Goal: Transaction & Acquisition: Purchase product/service

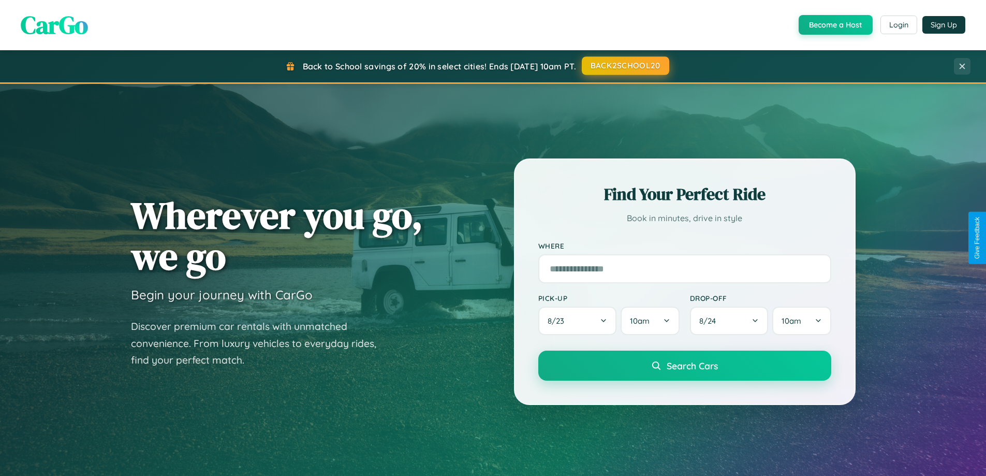
click at [625, 66] on button "BACK2SCHOOL20" at bounding box center [625, 65] width 87 height 19
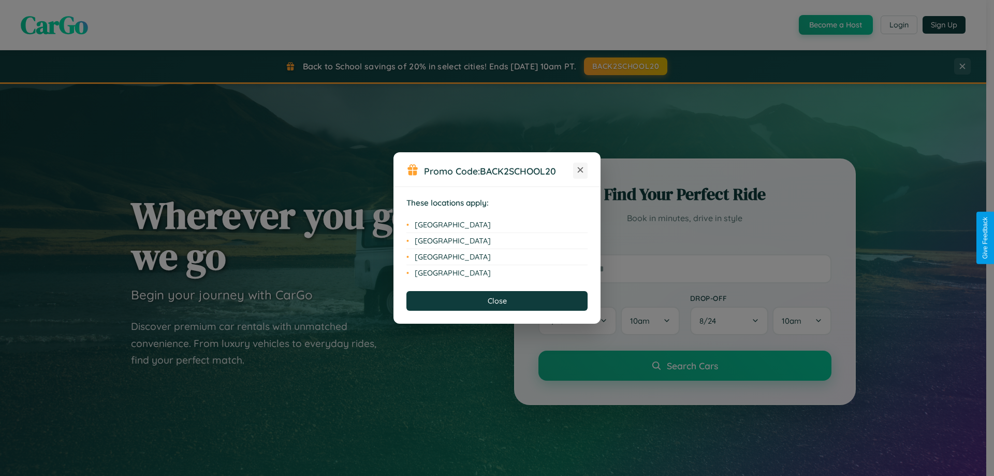
click at [580, 170] on icon at bounding box center [581, 170] width 6 height 6
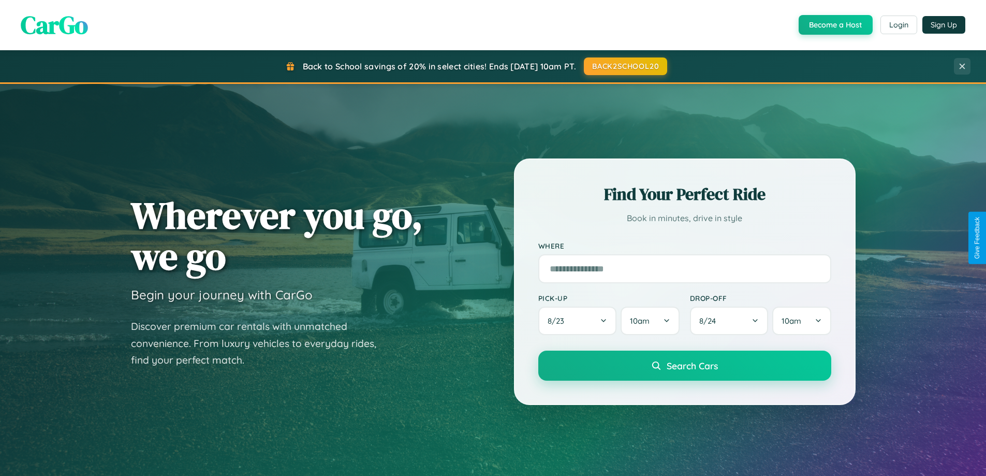
scroll to position [446, 0]
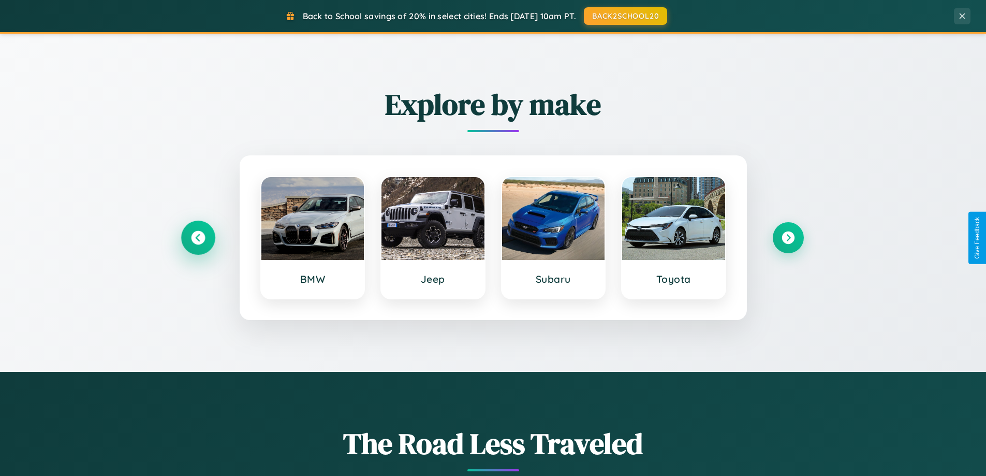
click at [198, 238] on icon at bounding box center [198, 238] width 14 height 14
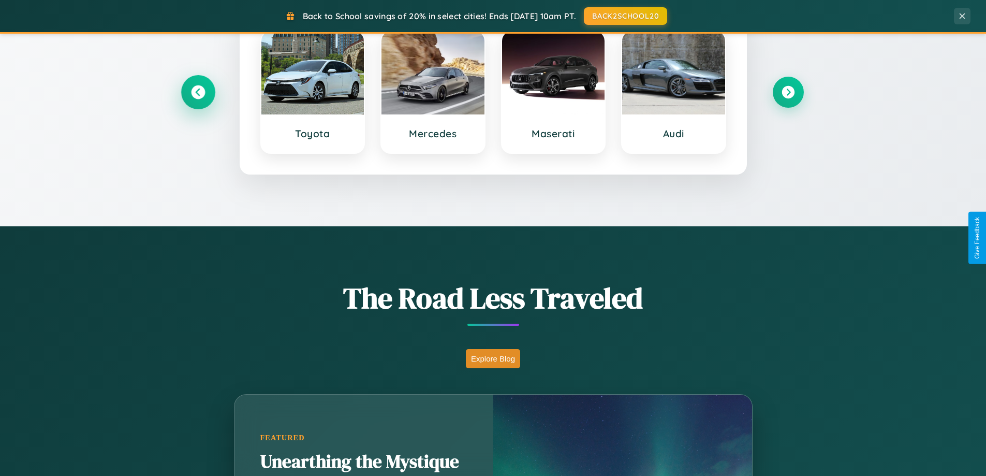
scroll to position [1992, 0]
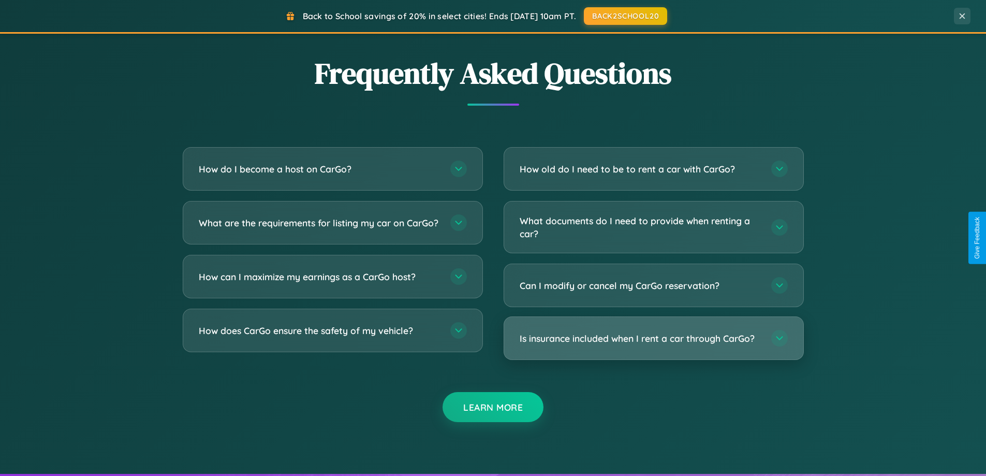
click at [653, 339] on h3 "Is insurance included when I rent a car through CarGo?" at bounding box center [640, 338] width 241 height 13
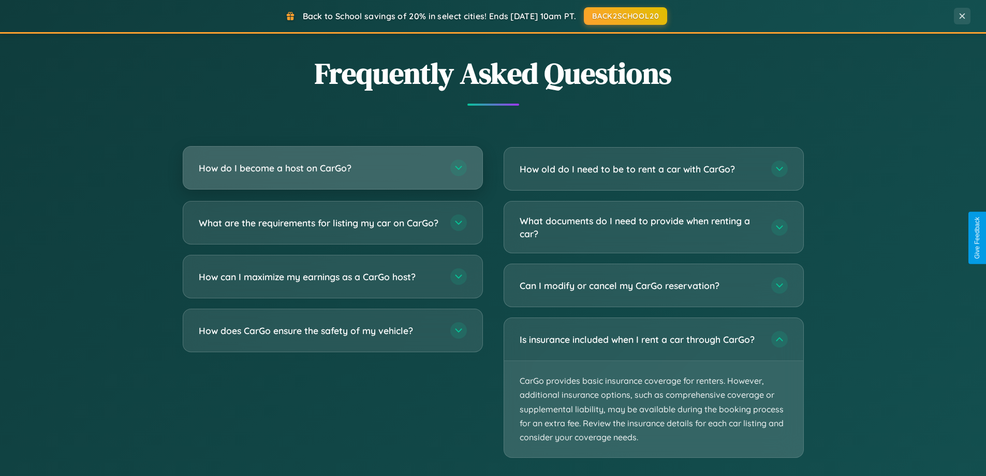
click at [332, 169] on h3 "How do I become a host on CarGo?" at bounding box center [319, 168] width 241 height 13
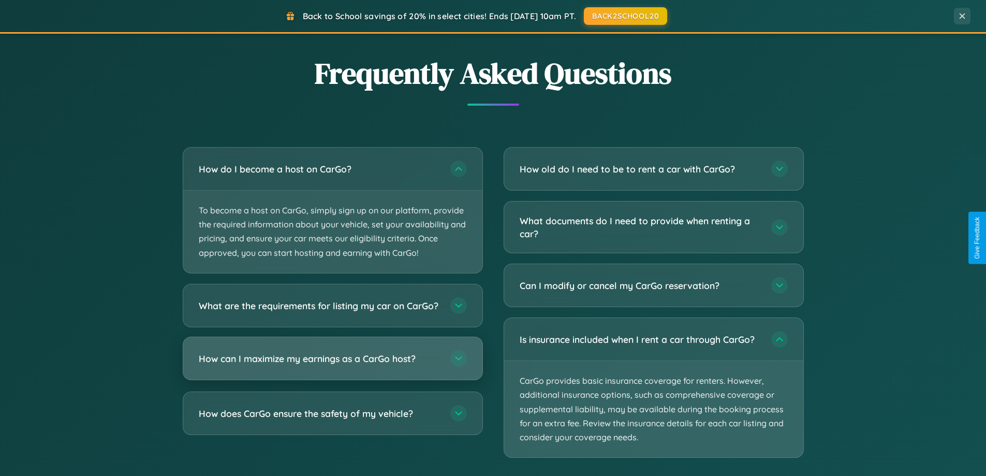
click at [332, 364] on h3 "How can I maximize my earnings as a CarGo host?" at bounding box center [319, 358] width 241 height 13
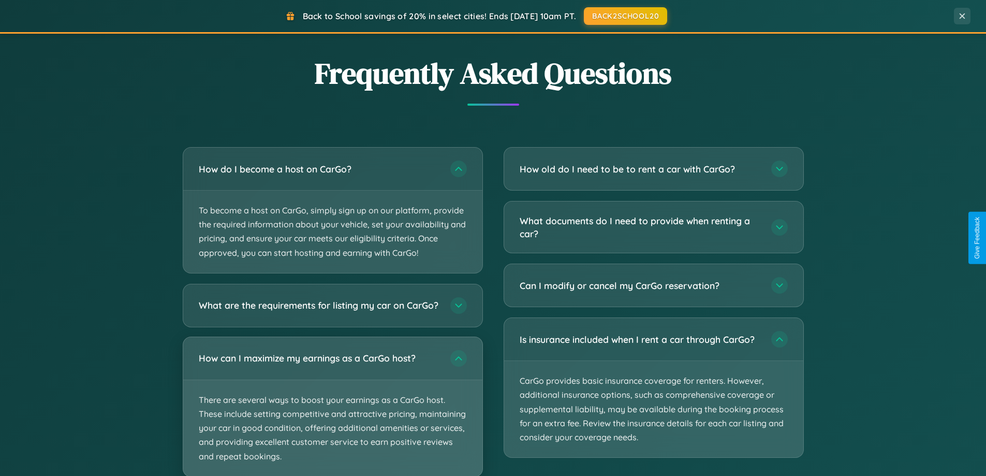
click at [332, 411] on p "There are several ways to boost your earnings as a CarGo host. These include se…" at bounding box center [332, 428] width 299 height 96
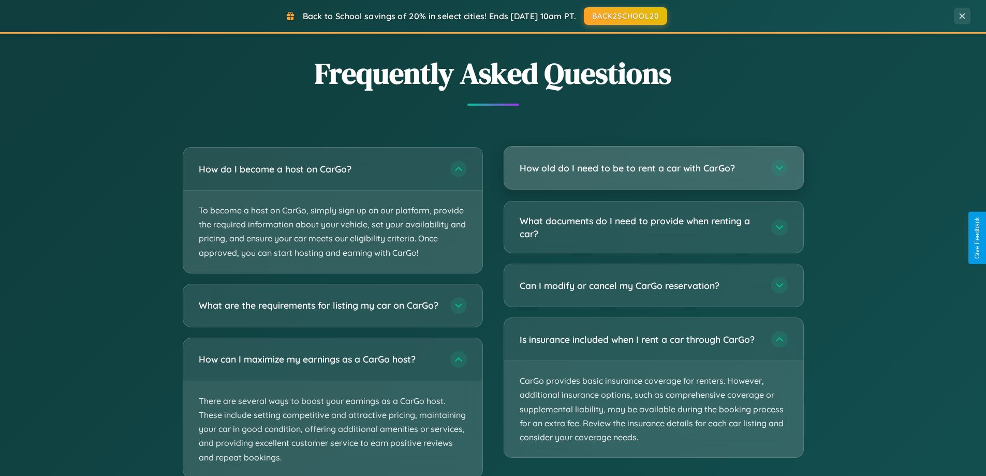
click at [653, 168] on h3 "How old do I need to be to rent a car with CarGo?" at bounding box center [640, 168] width 241 height 13
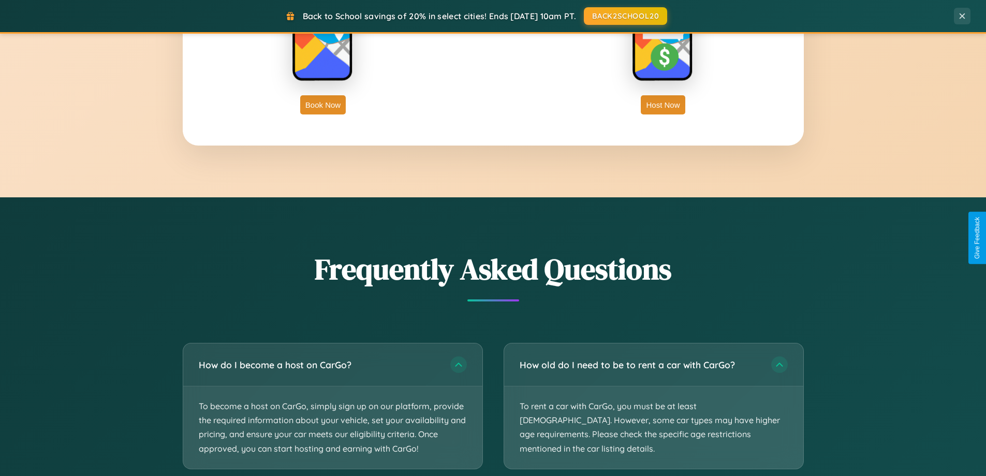
scroll to position [1663, 0]
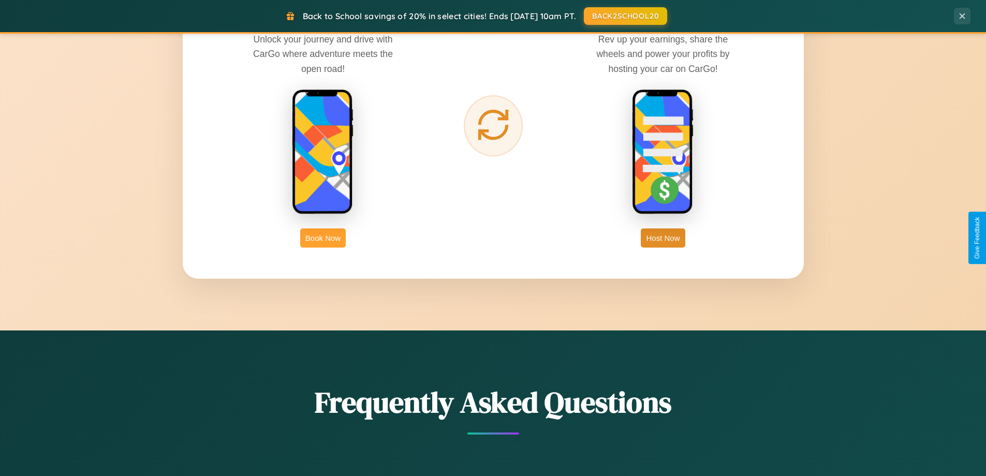
click at [323, 238] on button "Book Now" at bounding box center [323, 237] width 46 height 19
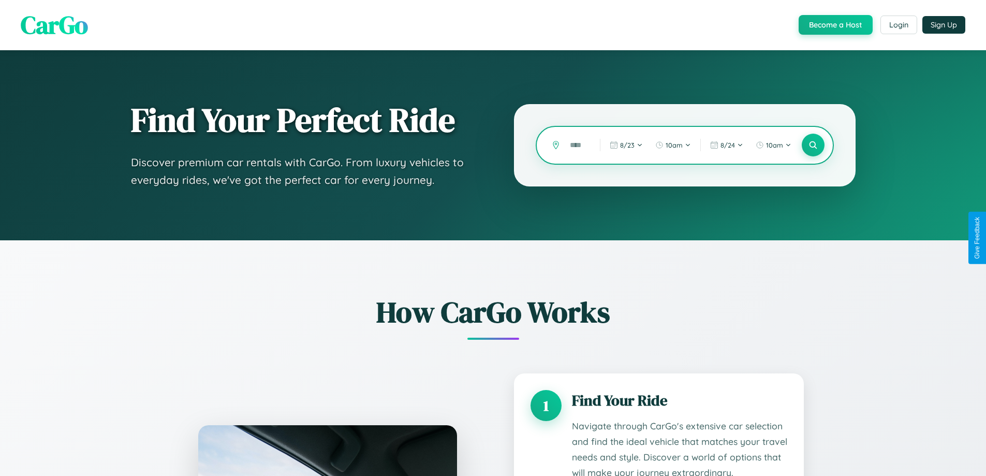
click at [577, 145] on input "text" at bounding box center [577, 145] width 25 height 18
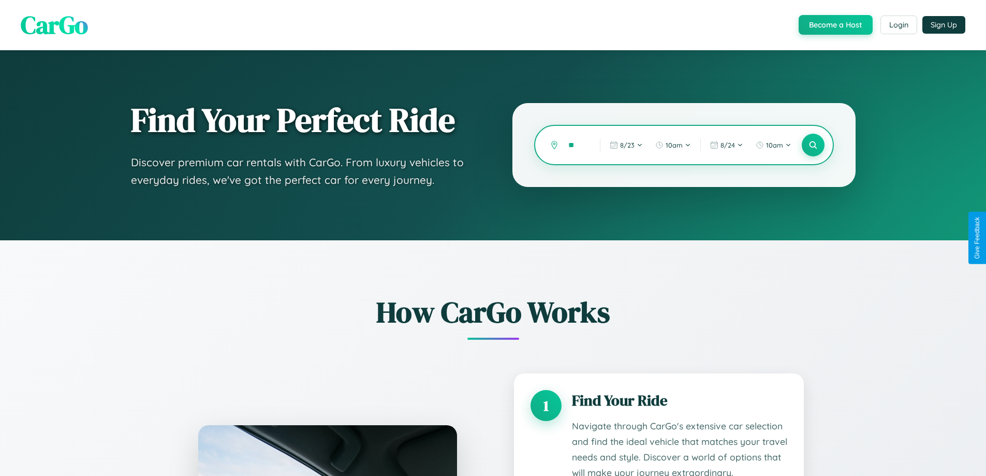
type input "*"
type input "******"
click at [813, 145] on icon at bounding box center [813, 145] width 10 height 10
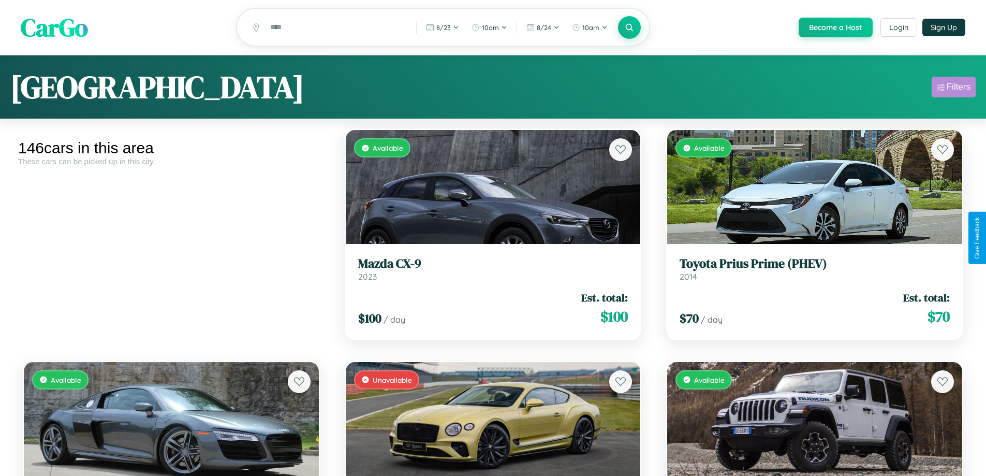
click at [954, 89] on div "Filters" at bounding box center [959, 87] width 24 height 10
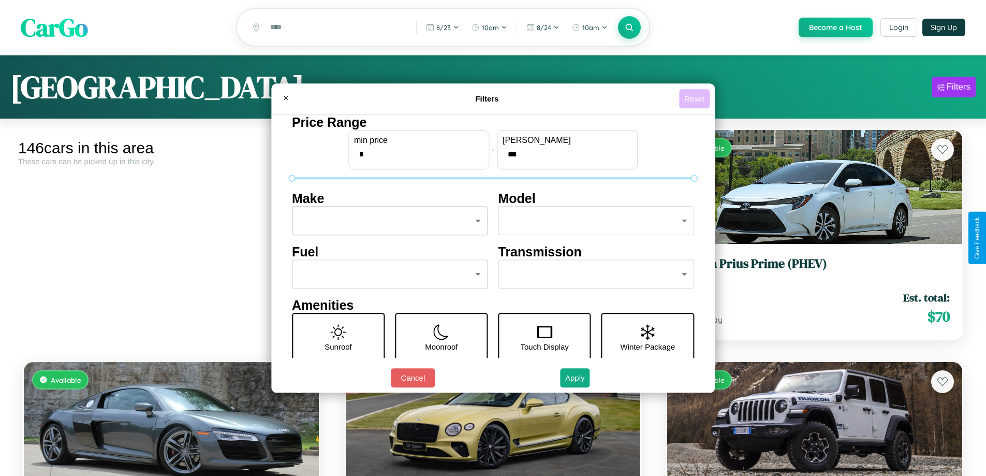
click at [696, 98] on button "Reset" at bounding box center [694, 98] width 31 height 19
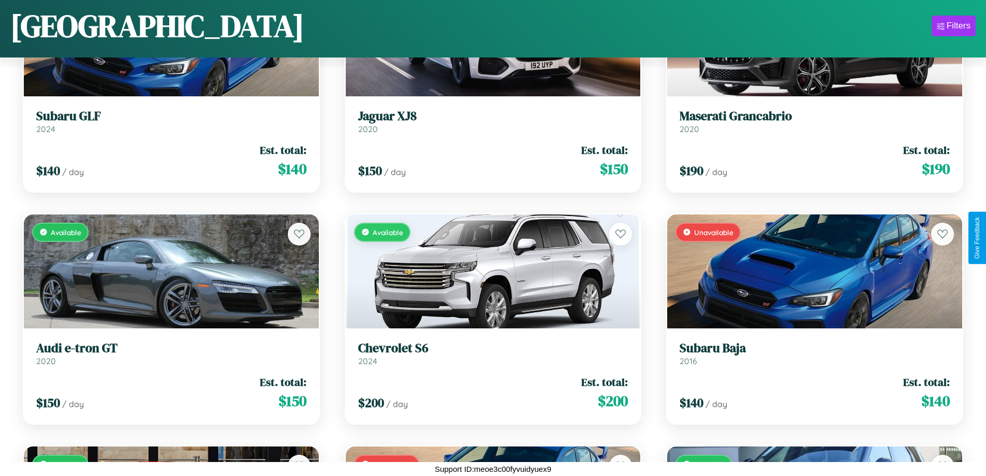
scroll to position [9418, 0]
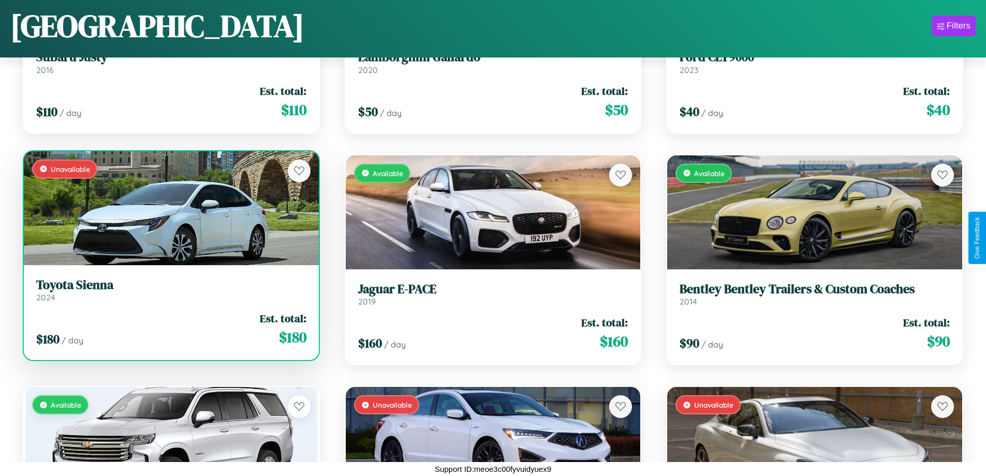
click at [170, 290] on h3 "Toyota Sienna" at bounding box center [171, 284] width 270 height 15
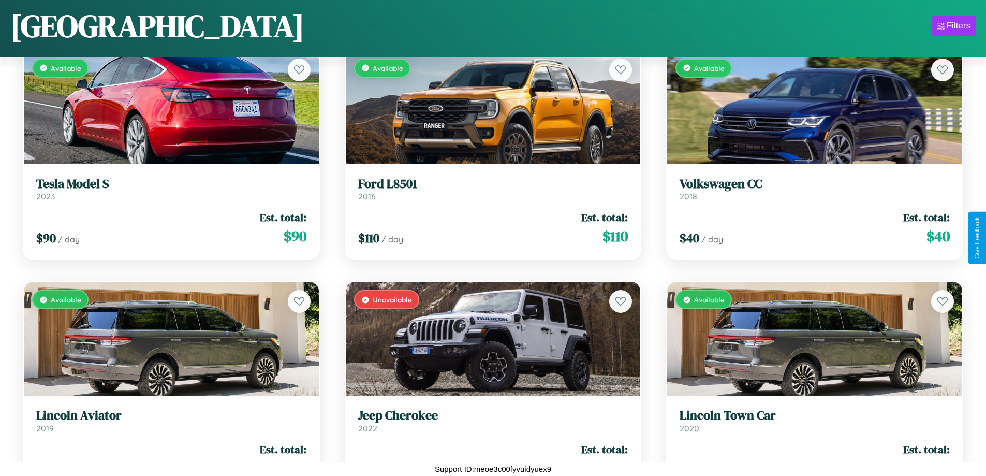
scroll to position [4550, 0]
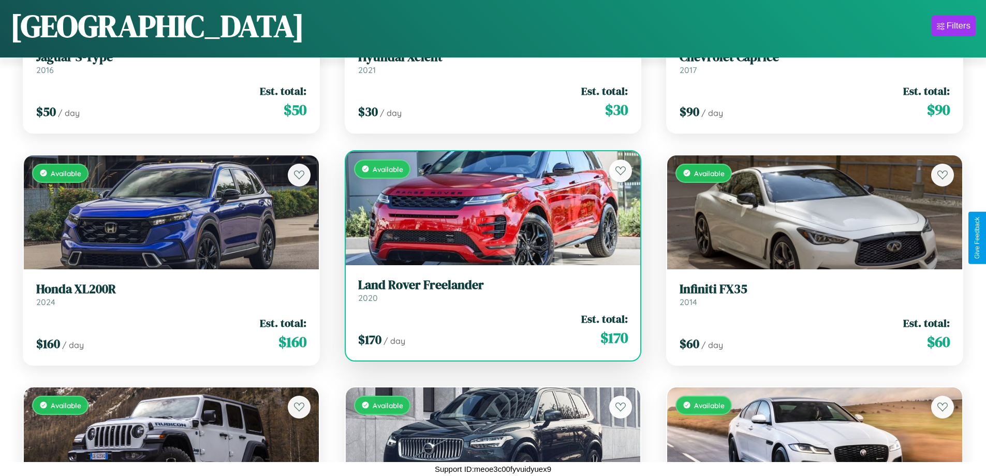
click at [489, 208] on div "Available" at bounding box center [493, 208] width 295 height 114
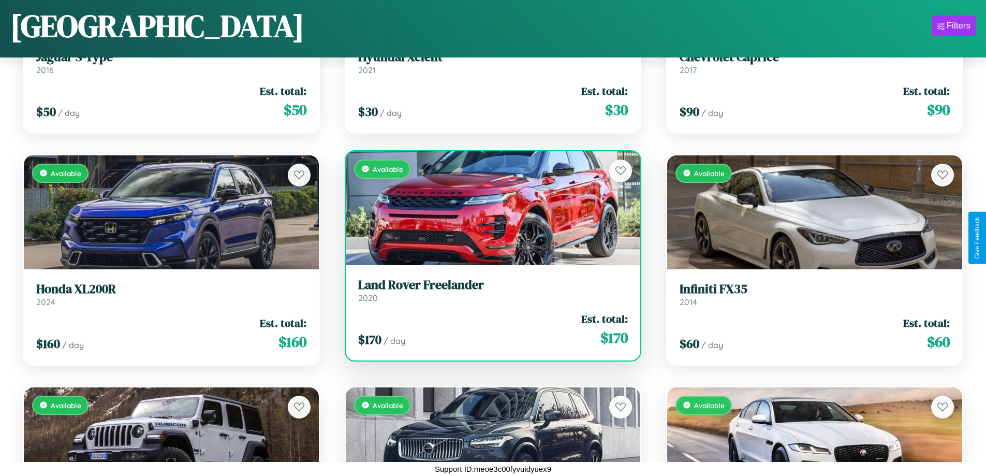
click at [489, 208] on div "Available" at bounding box center [493, 208] width 295 height 114
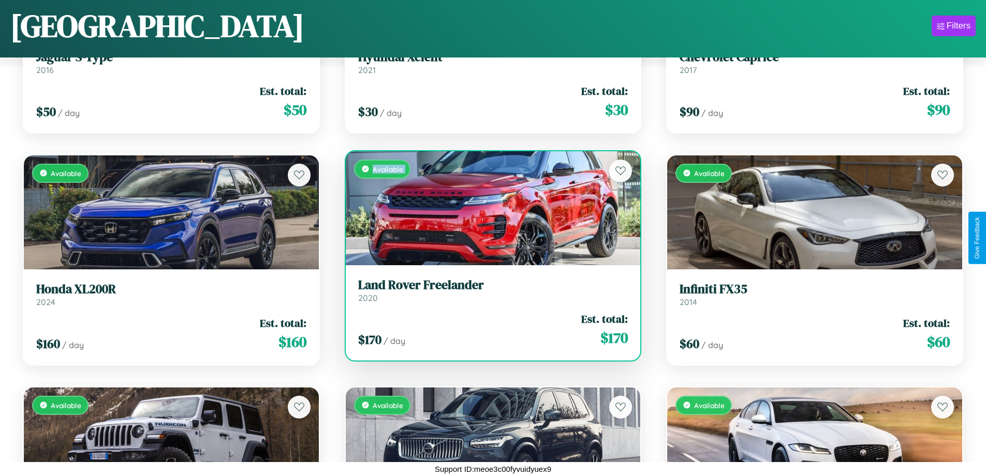
click at [489, 208] on div "Available" at bounding box center [493, 208] width 295 height 114
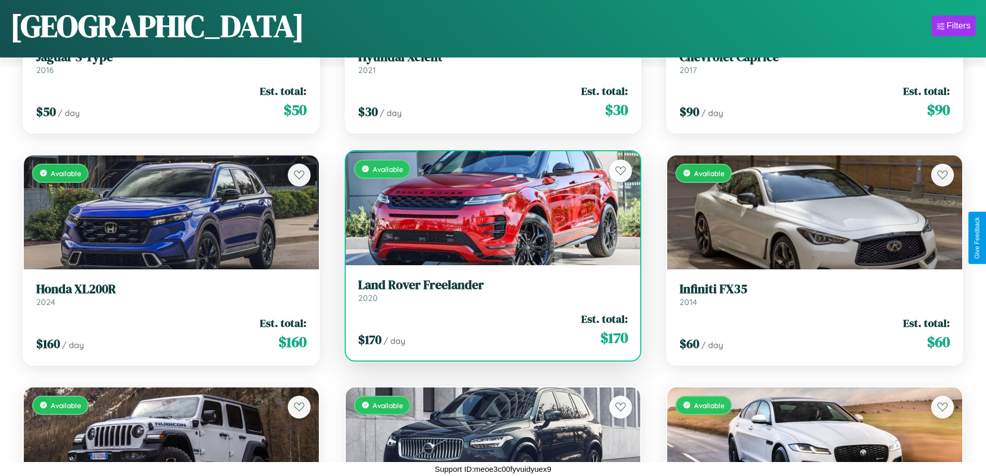
click at [489, 208] on div "Available" at bounding box center [493, 208] width 295 height 114
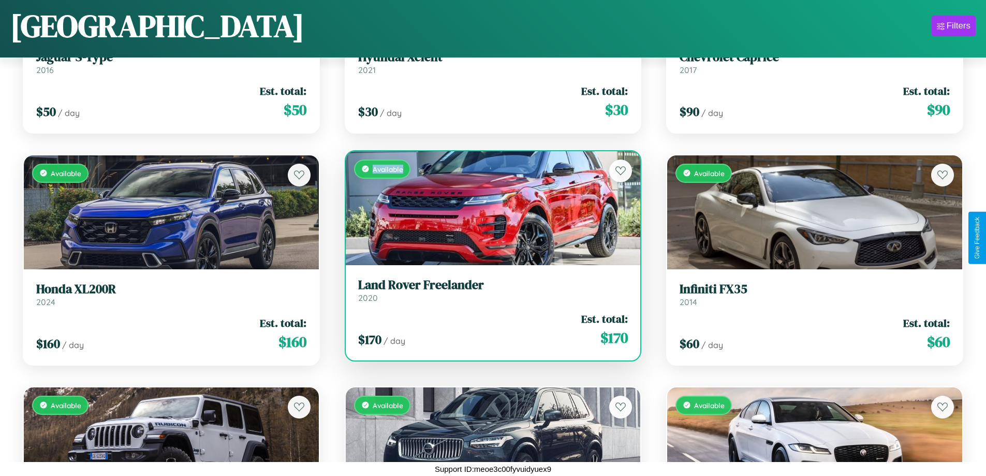
click at [489, 208] on div "Available" at bounding box center [493, 208] width 295 height 114
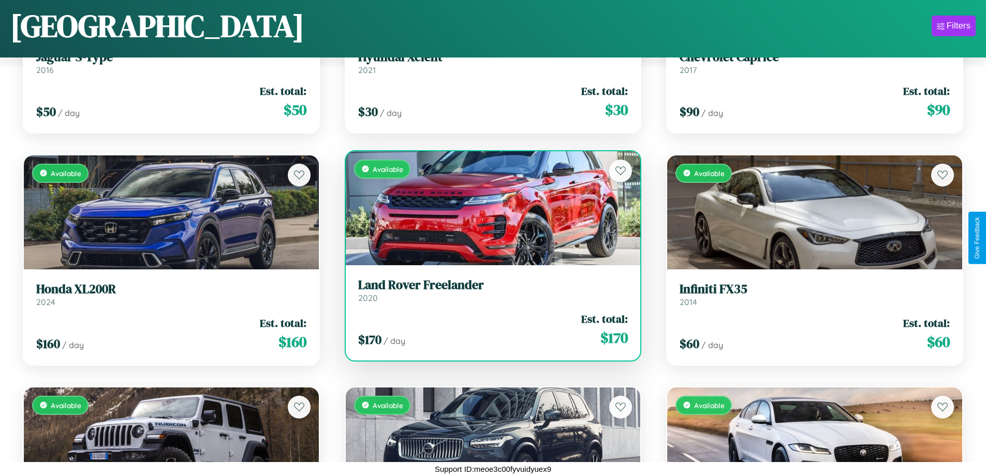
click at [489, 290] on h3 "Land Rover Freelander" at bounding box center [493, 284] width 270 height 15
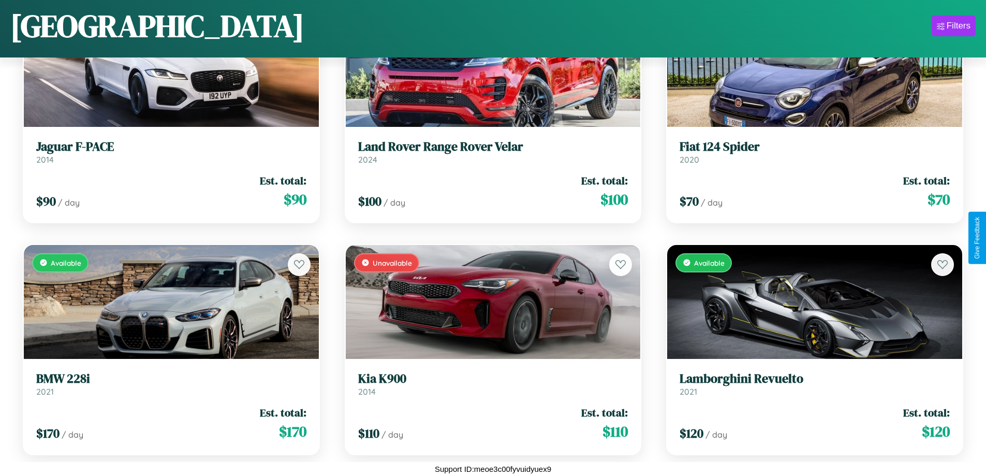
scroll to position [1073, 0]
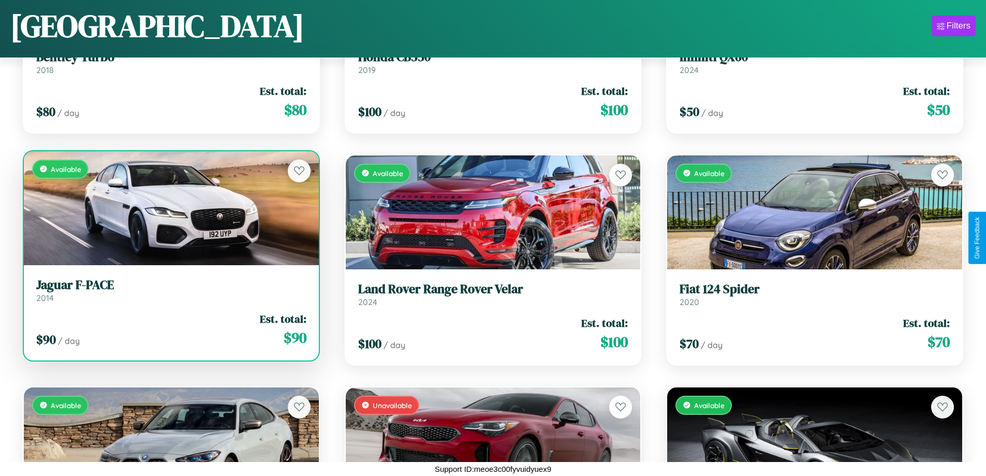
click at [170, 333] on div "$ 90 / day Est. total: $ 90" at bounding box center [171, 329] width 270 height 37
click at [170, 329] on div "$ 90 / day Est. total: $ 90" at bounding box center [171, 329] width 270 height 37
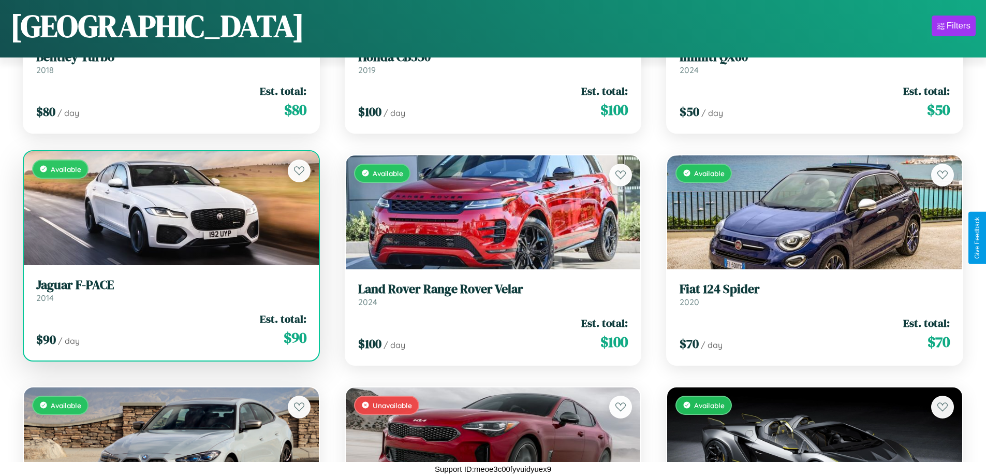
click at [170, 329] on div "$ 90 / day Est. total: $ 90" at bounding box center [171, 329] width 270 height 37
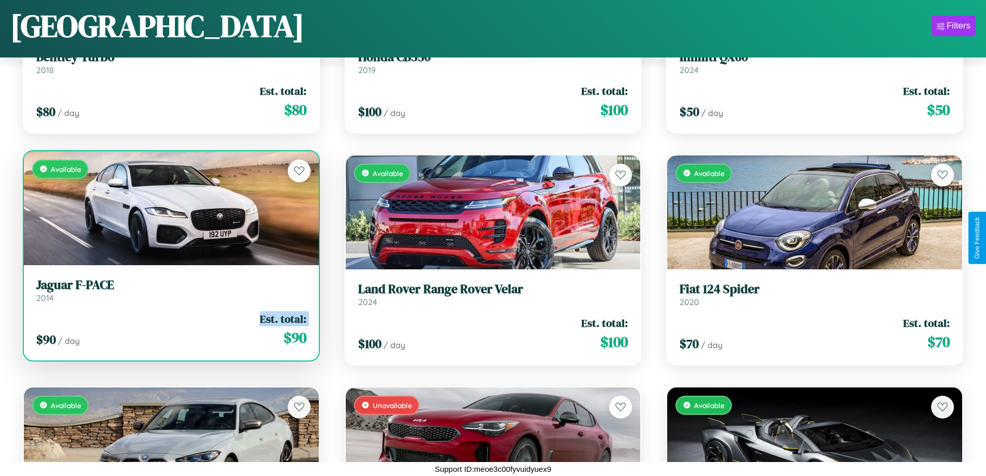
click at [170, 329] on div "$ 90 / day Est. total: $ 90" at bounding box center [171, 329] width 270 height 37
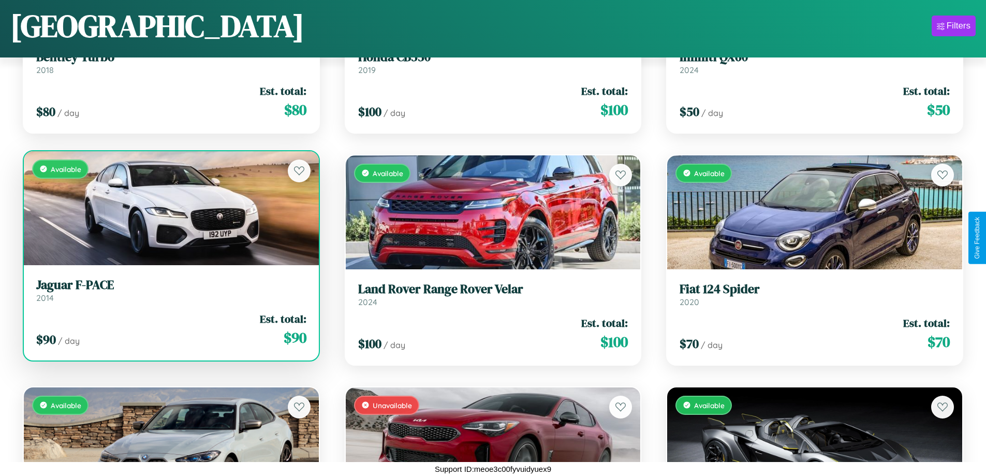
click at [170, 329] on div "$ 90 / day Est. total: $ 90" at bounding box center [171, 329] width 270 height 37
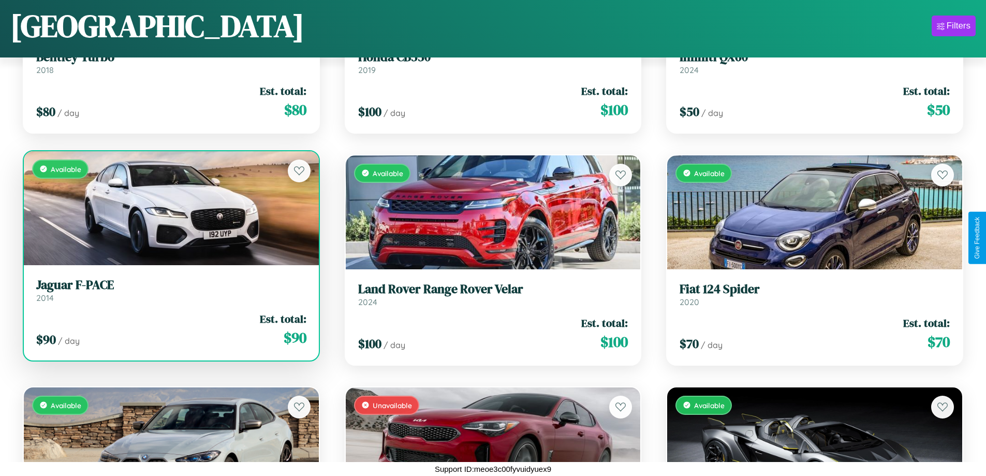
click at [170, 329] on div "$ 90 / day Est. total: $ 90" at bounding box center [171, 329] width 270 height 37
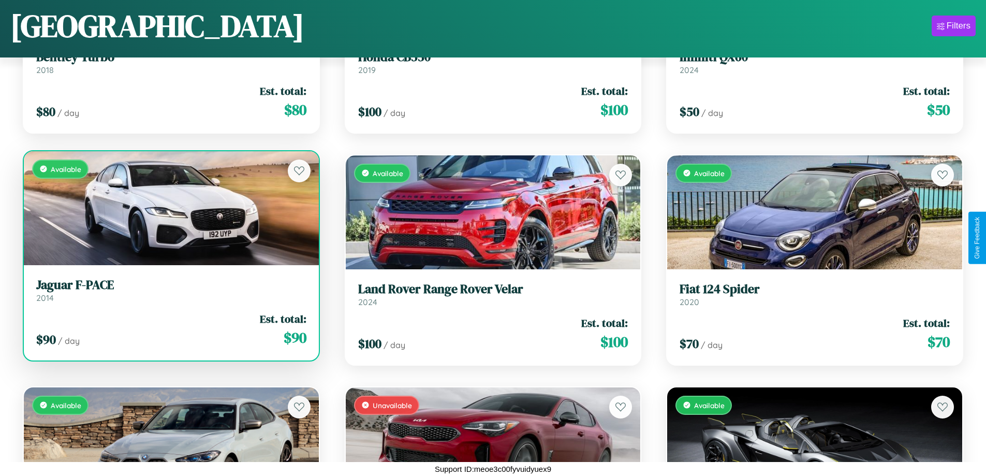
click at [170, 290] on h3 "Jaguar F-PACE" at bounding box center [171, 284] width 270 height 15
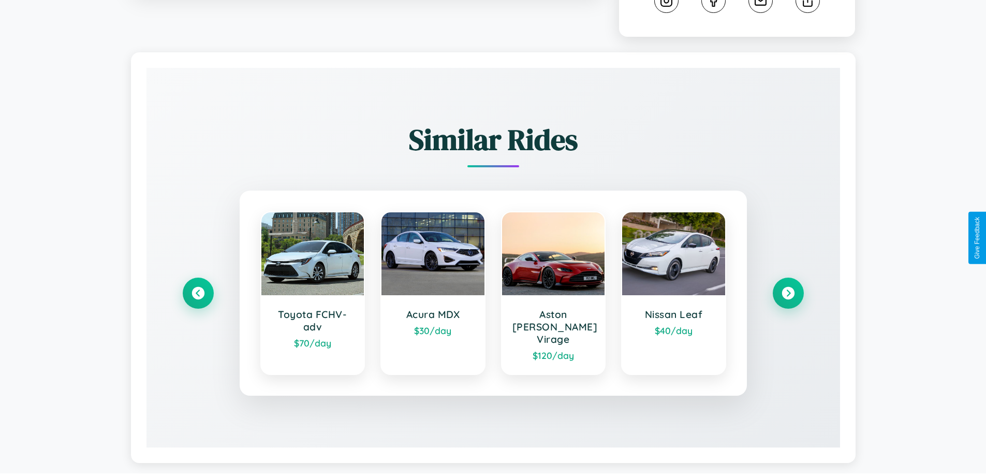
scroll to position [584, 0]
click at [198, 288] on icon at bounding box center [198, 293] width 14 height 14
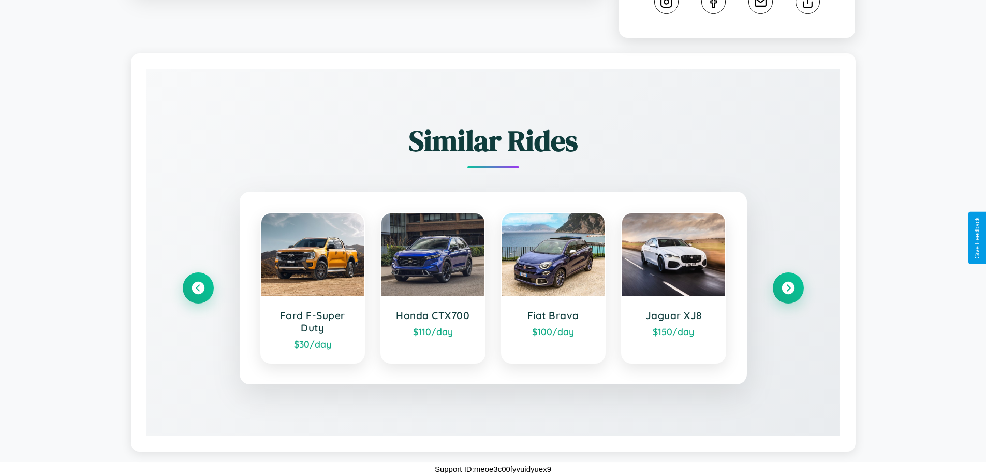
scroll to position [0, 0]
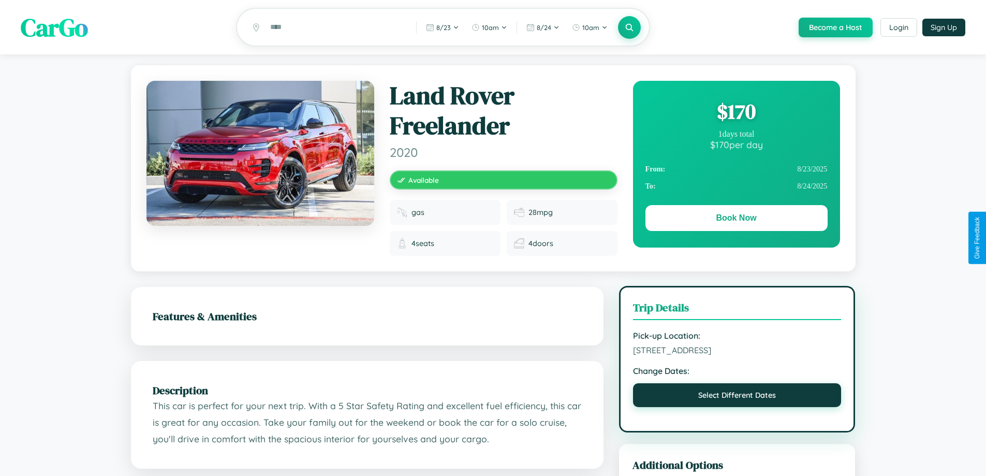
click at [737, 397] on button "Select Different Dates" at bounding box center [737, 395] width 209 height 24
select select "*"
select select "****"
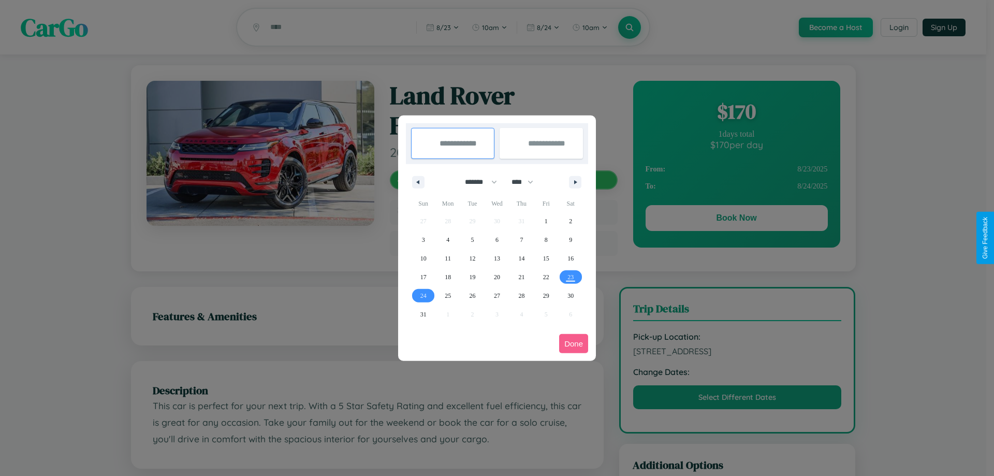
click at [476, 182] on select "******* ******** ***** ***** *** **** **** ****** ********* ******* ******** **…" at bounding box center [479, 181] width 44 height 17
select select "*"
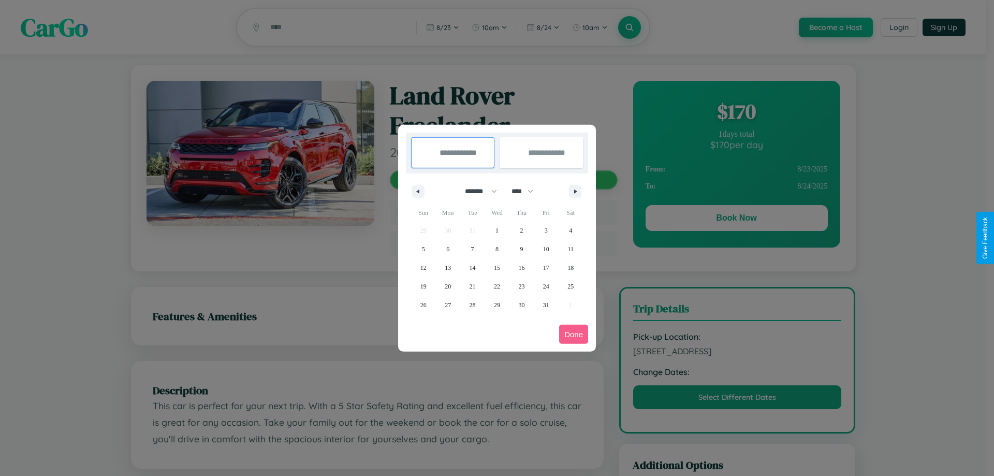
drag, startPoint x: 527, startPoint y: 191, endPoint x: 497, endPoint y: 208, distance: 34.3
click at [527, 191] on select "**** **** **** **** **** **** **** **** **** **** **** **** **** **** **** ****…" at bounding box center [521, 191] width 31 height 17
select select "****"
click at [521, 286] on span "22" at bounding box center [521, 286] width 6 height 19
type input "**********"
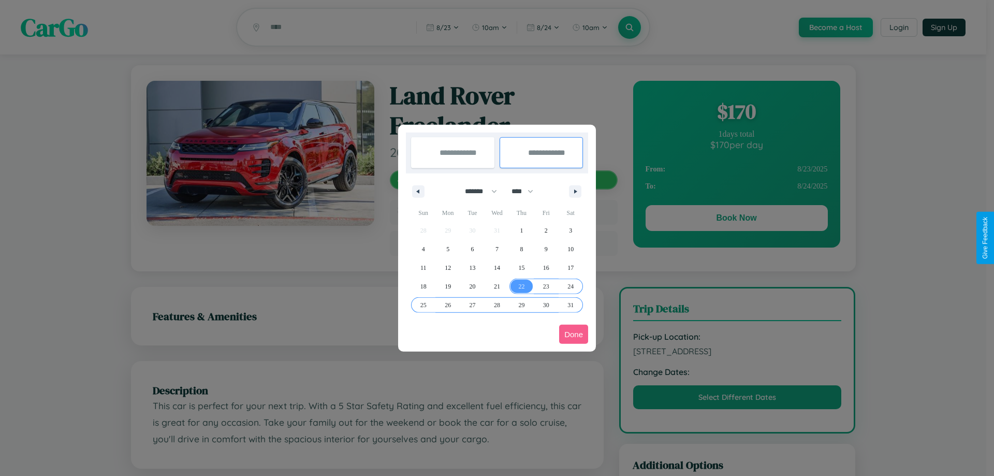
click at [570, 304] on span "31" at bounding box center [570, 305] width 6 height 19
type input "**********"
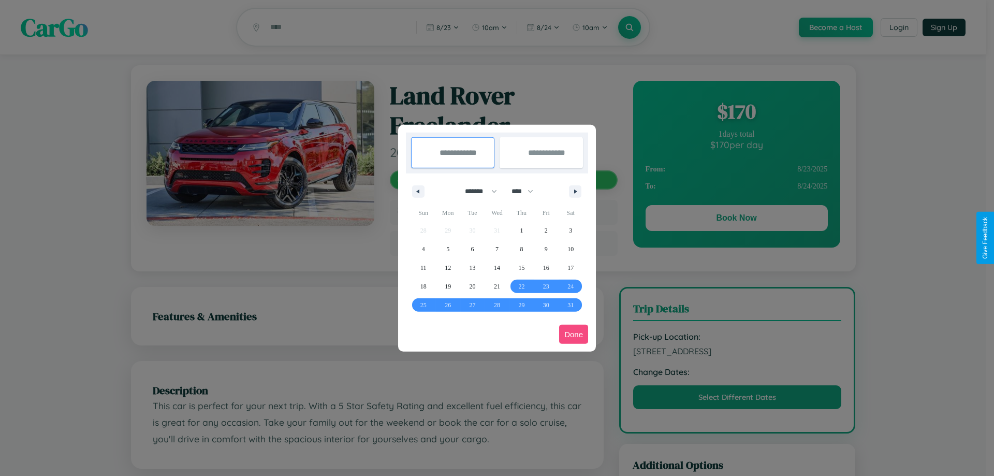
click at [574, 334] on button "Done" at bounding box center [573, 334] width 29 height 19
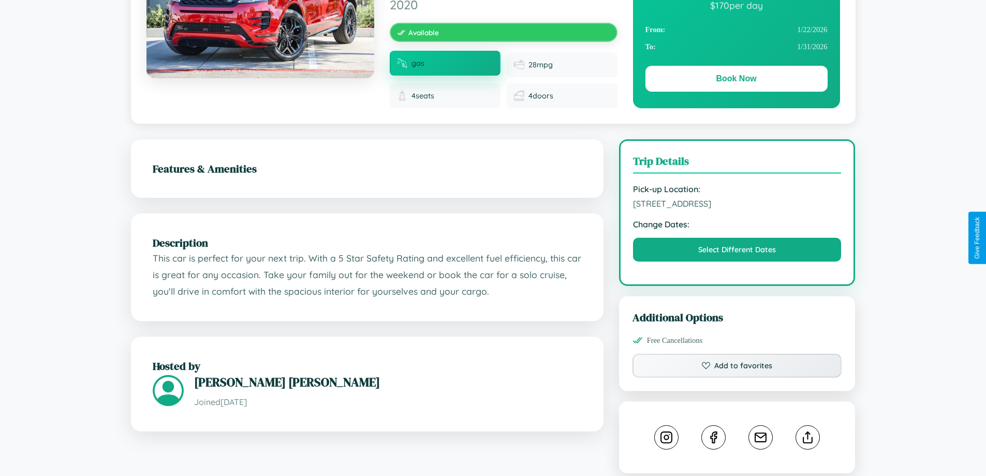
scroll to position [277, 0]
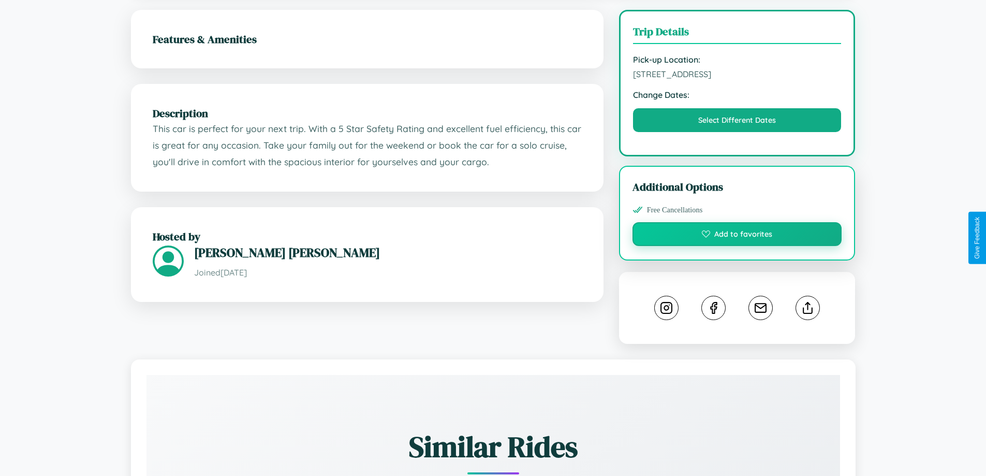
click at [737, 237] on button "Add to favorites" at bounding box center [738, 234] width 210 height 24
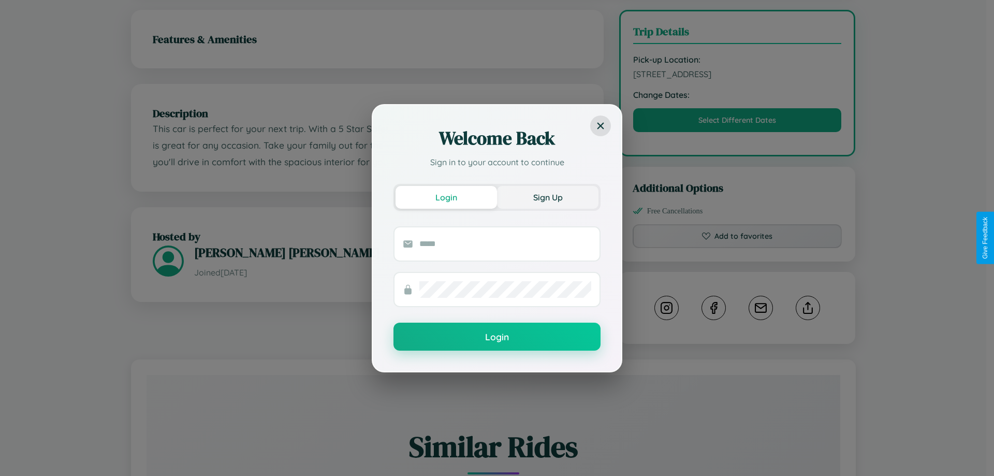
click at [548, 197] on button "Sign Up" at bounding box center [547, 197] width 101 height 23
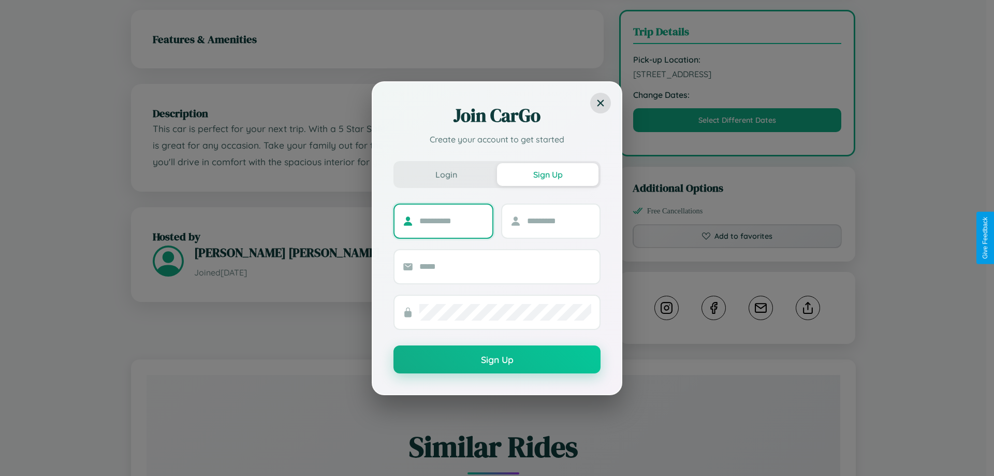
click at [451, 221] on input "text" at bounding box center [451, 221] width 65 height 17
type input "**********"
click at [559, 221] on input "text" at bounding box center [559, 221] width 65 height 17
type input "*****"
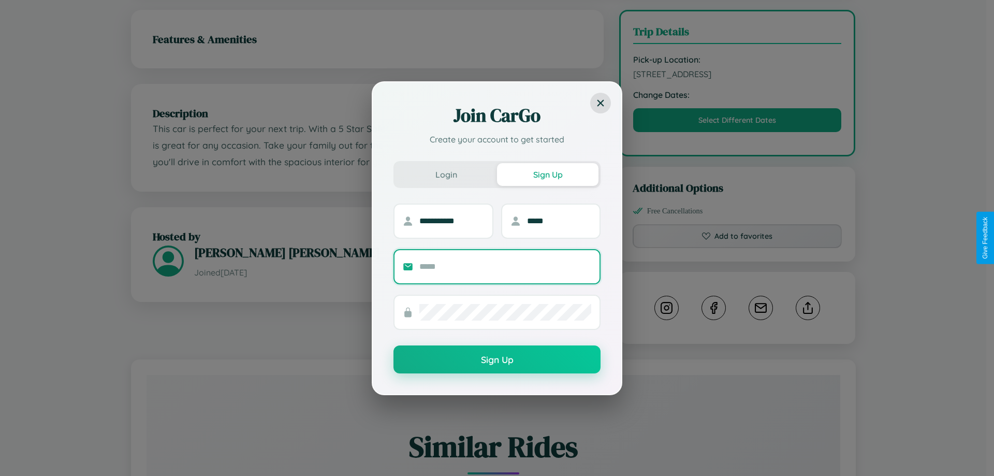
click at [505, 266] on input "text" at bounding box center [505, 266] width 172 height 17
type input "**********"
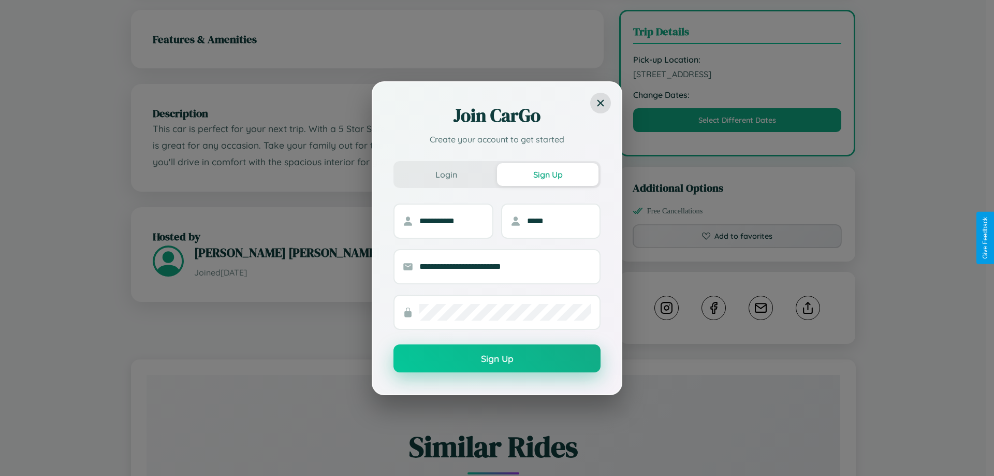
click at [497, 359] on button "Sign Up" at bounding box center [496, 358] width 207 height 28
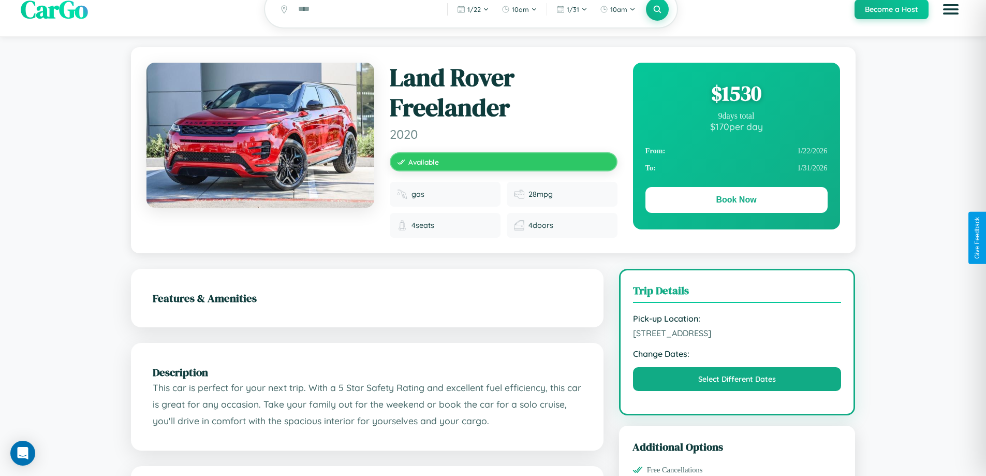
scroll to position [0, 0]
